Goal: Complete application form

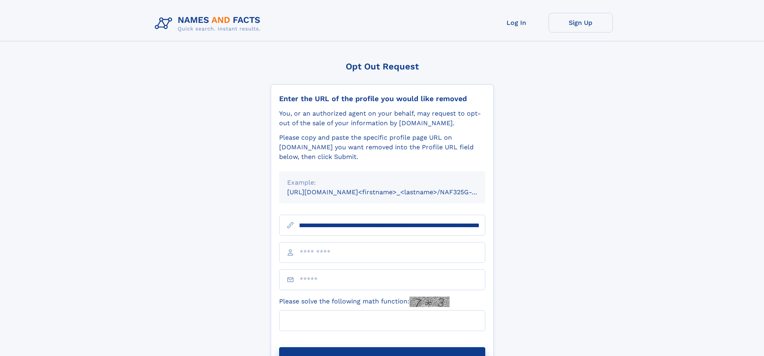
scroll to position [0, 94]
type input "**********"
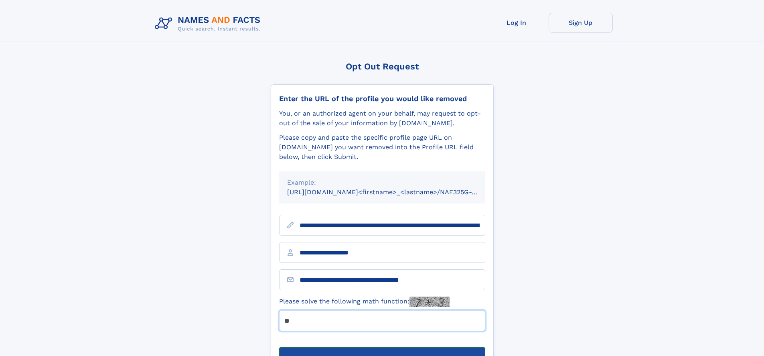
type input "**"
click at [382, 347] on button "Submit Opt Out Request" at bounding box center [382, 360] width 206 height 26
